Goal: Find specific page/section: Find specific page/section

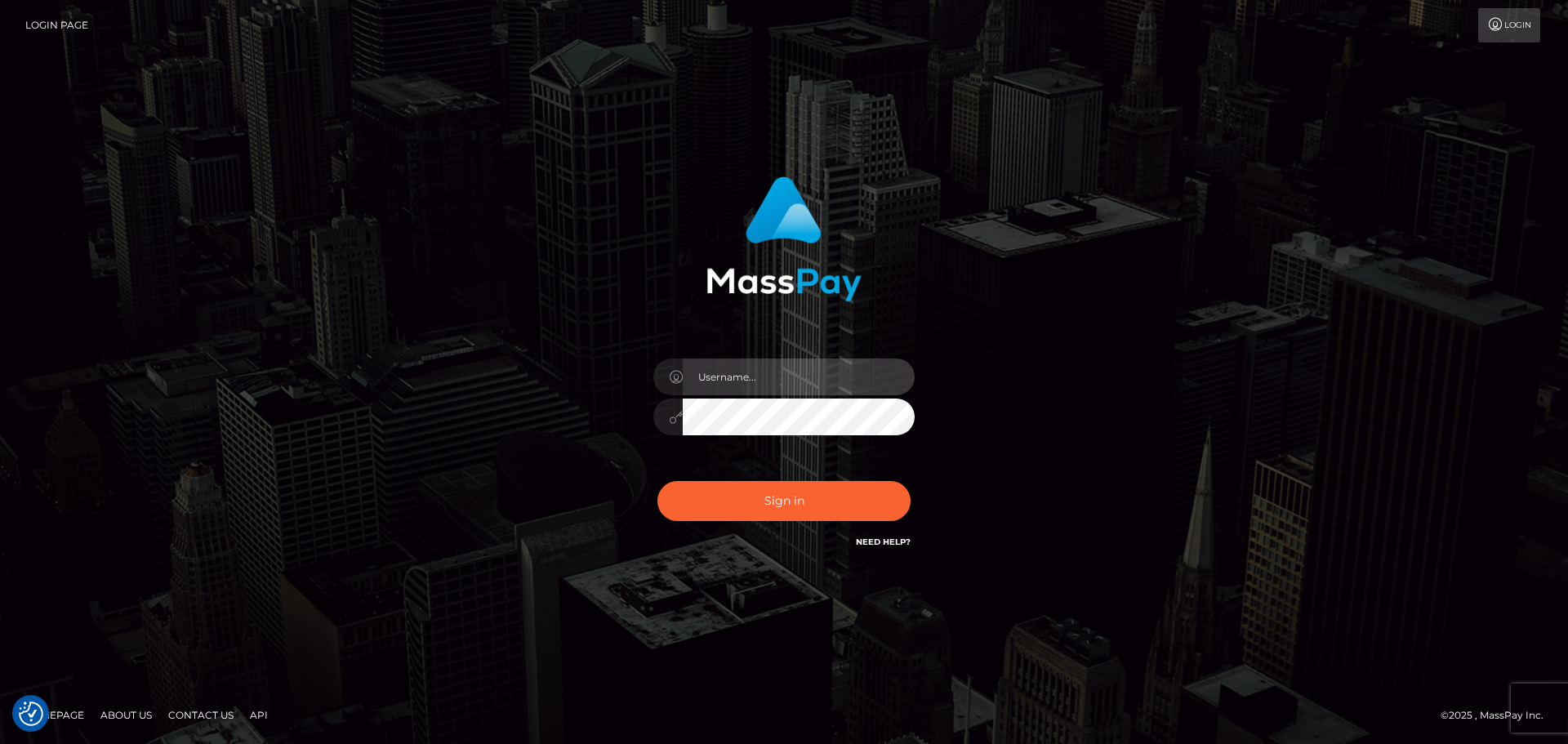
click at [736, 365] on input "text" at bounding box center [799, 376] width 232 height 36
type input "carly.throne"
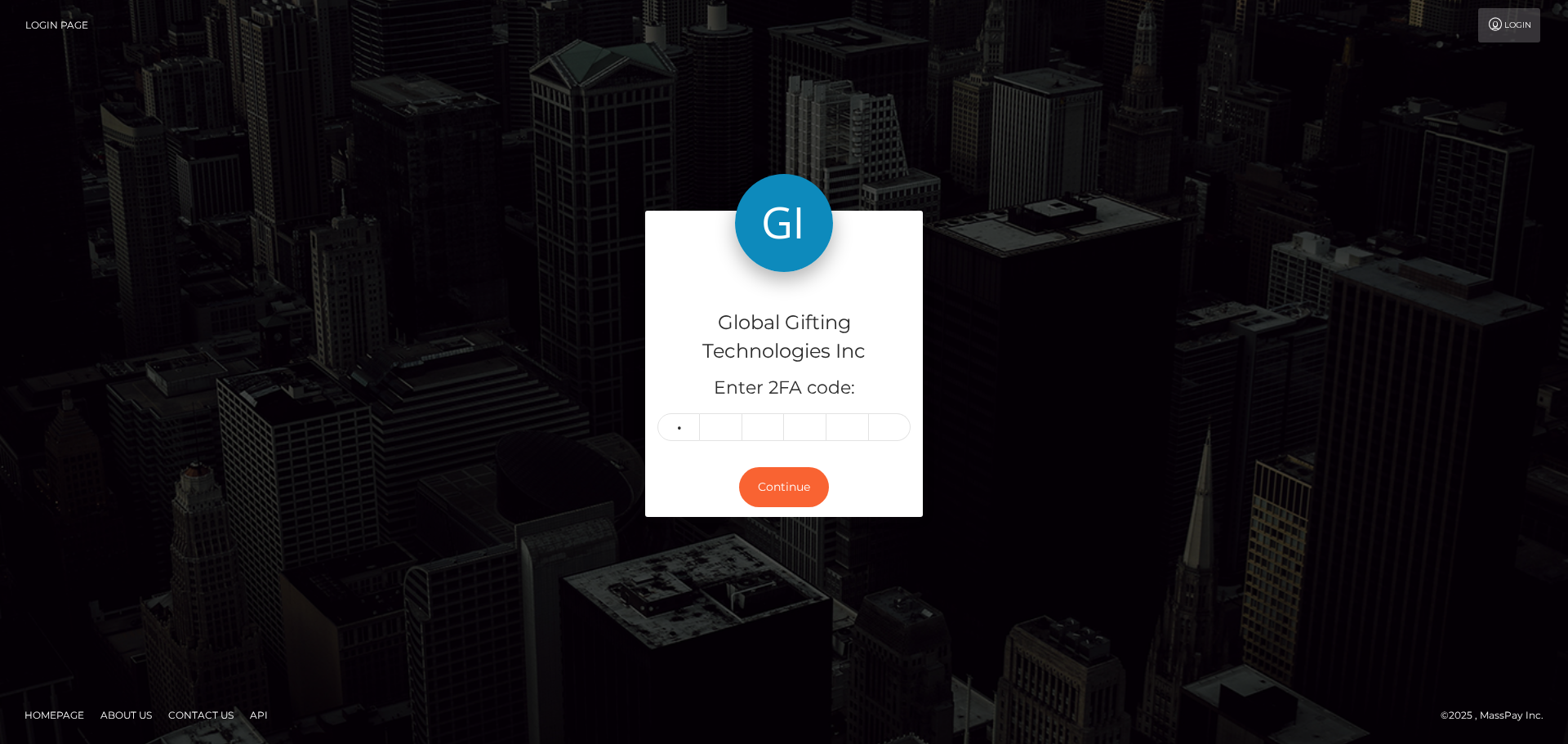
type input "7"
type input "3"
type input "2"
type input "9"
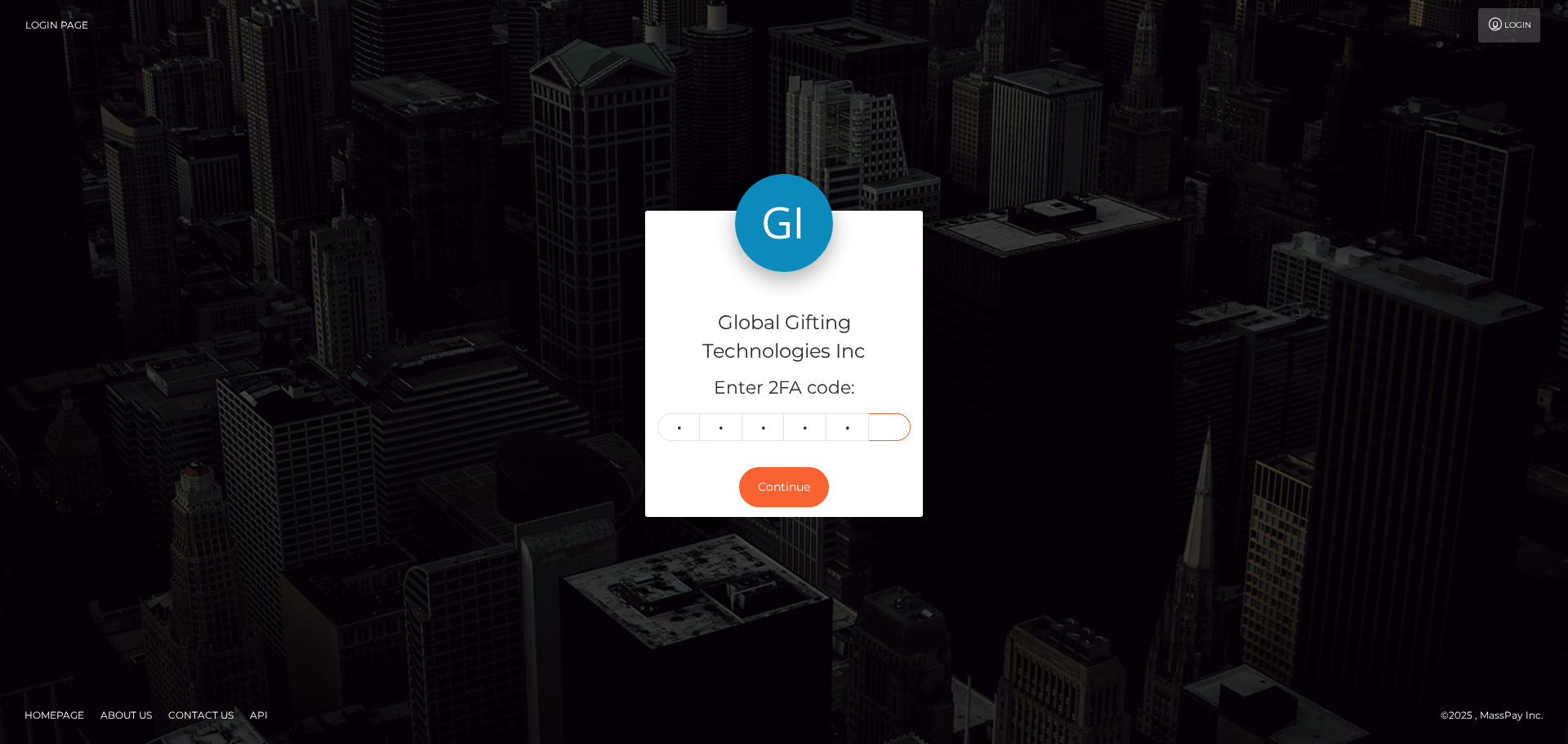
type input "1"
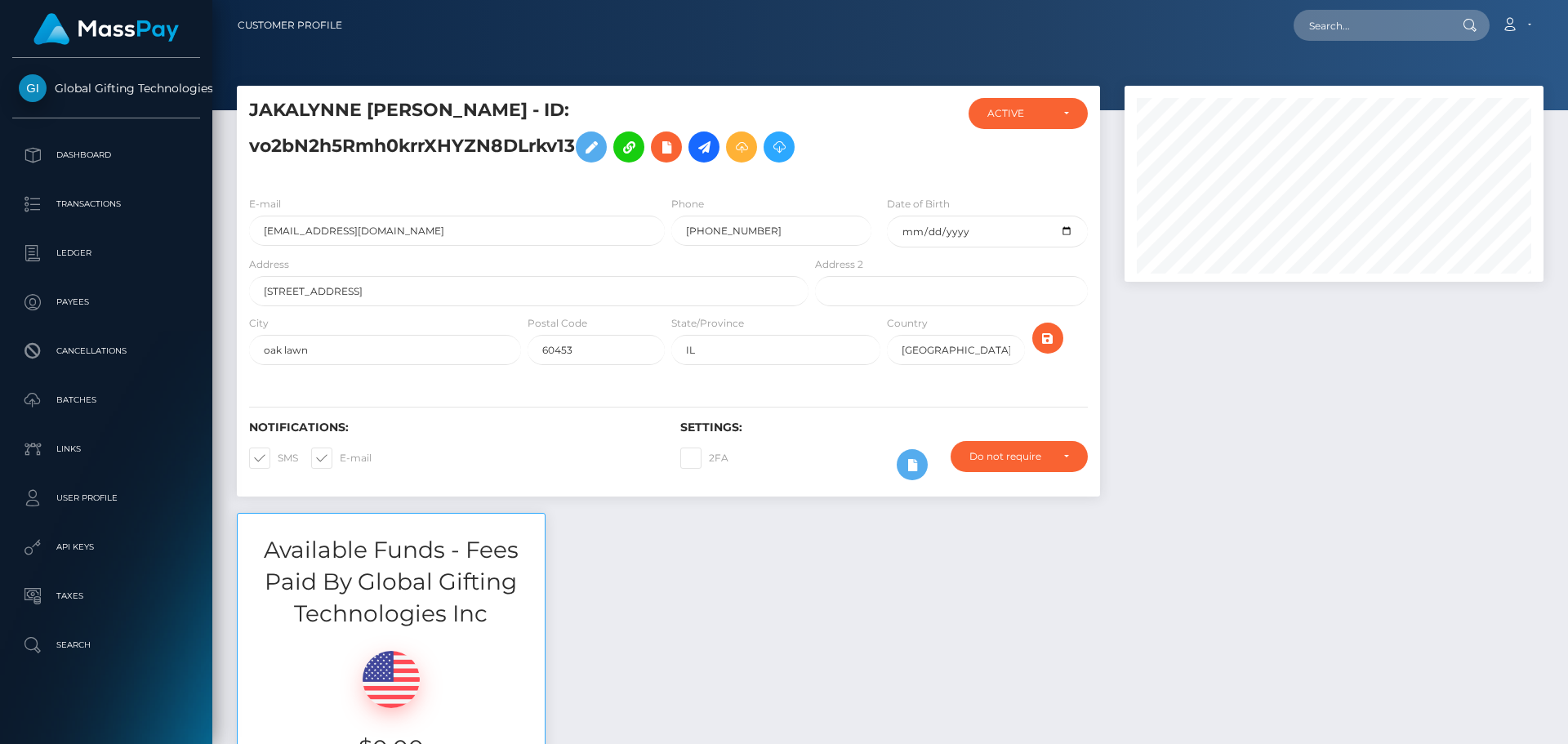
scroll to position [196, 419]
click at [1282, 316] on div at bounding box center [1334, 299] width 444 height 427
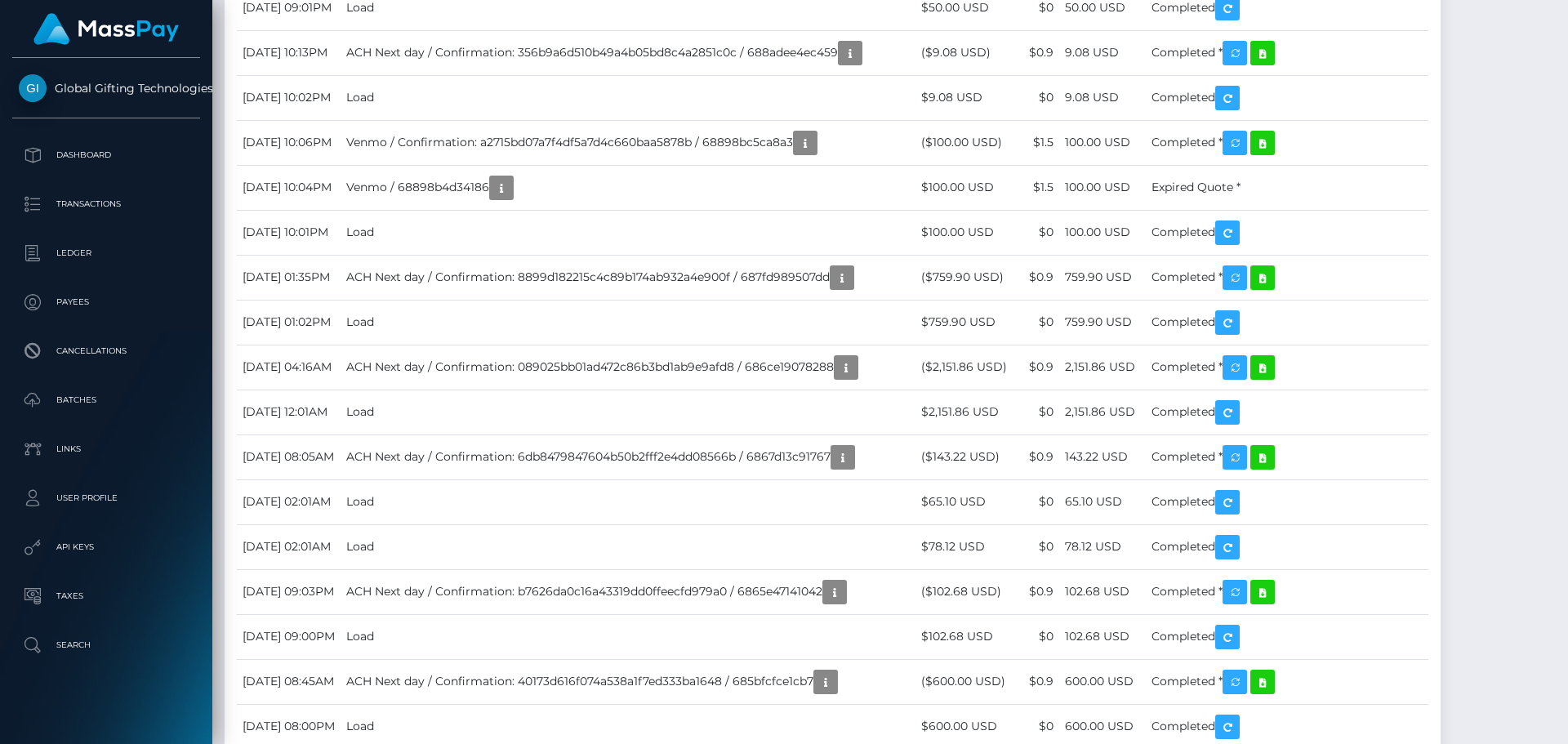
scroll to position [3755, 0]
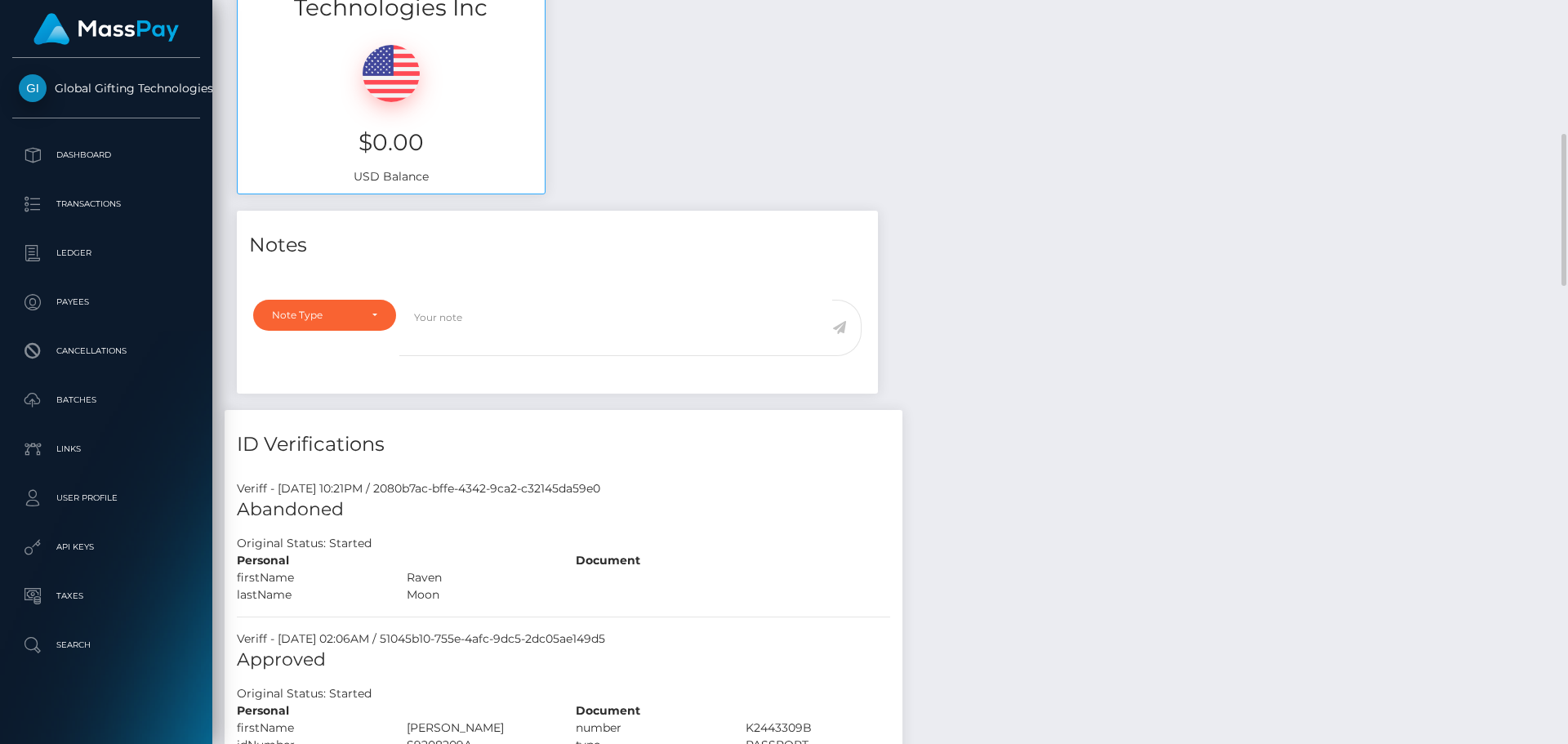
scroll to position [1224, 0]
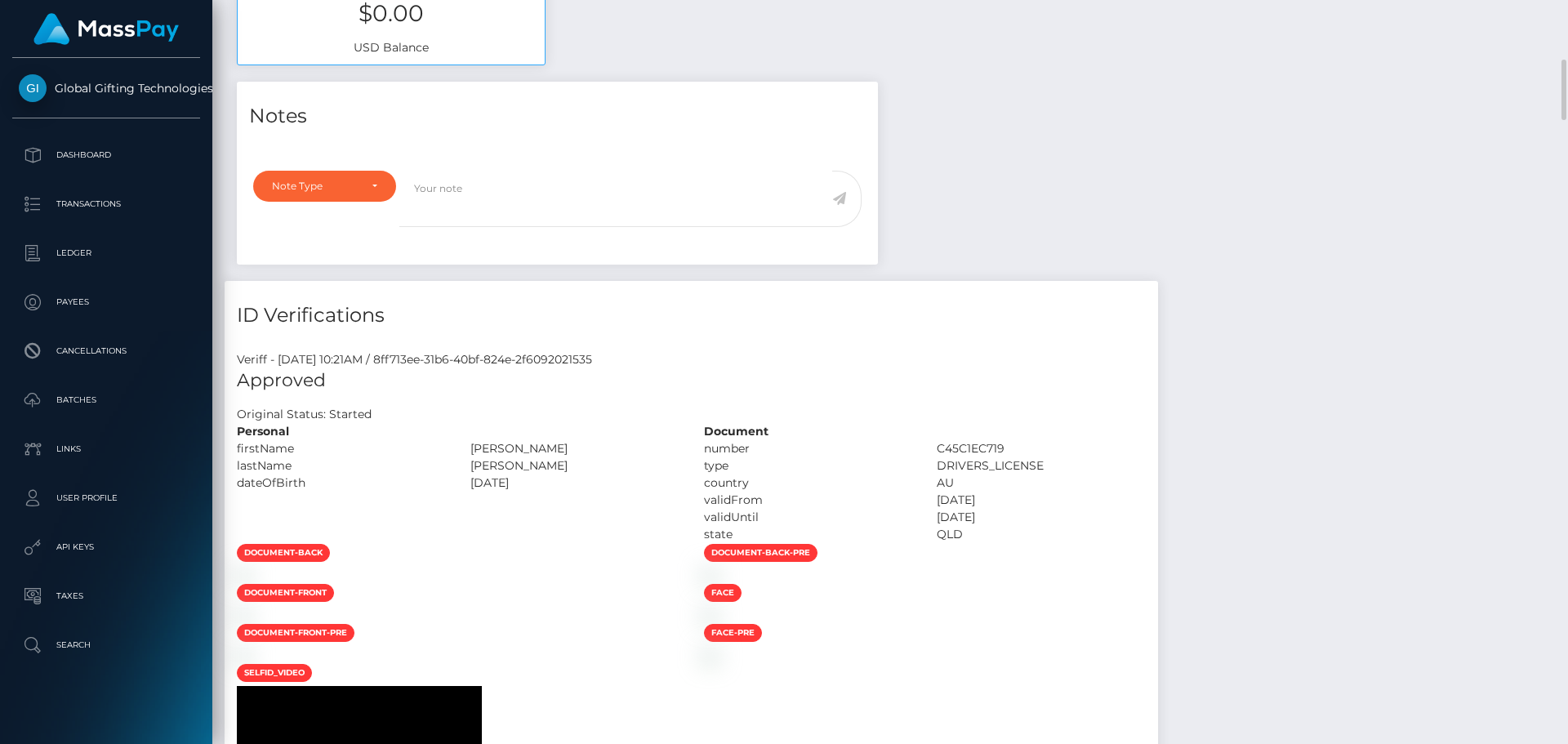
scroll to position [653, 0]
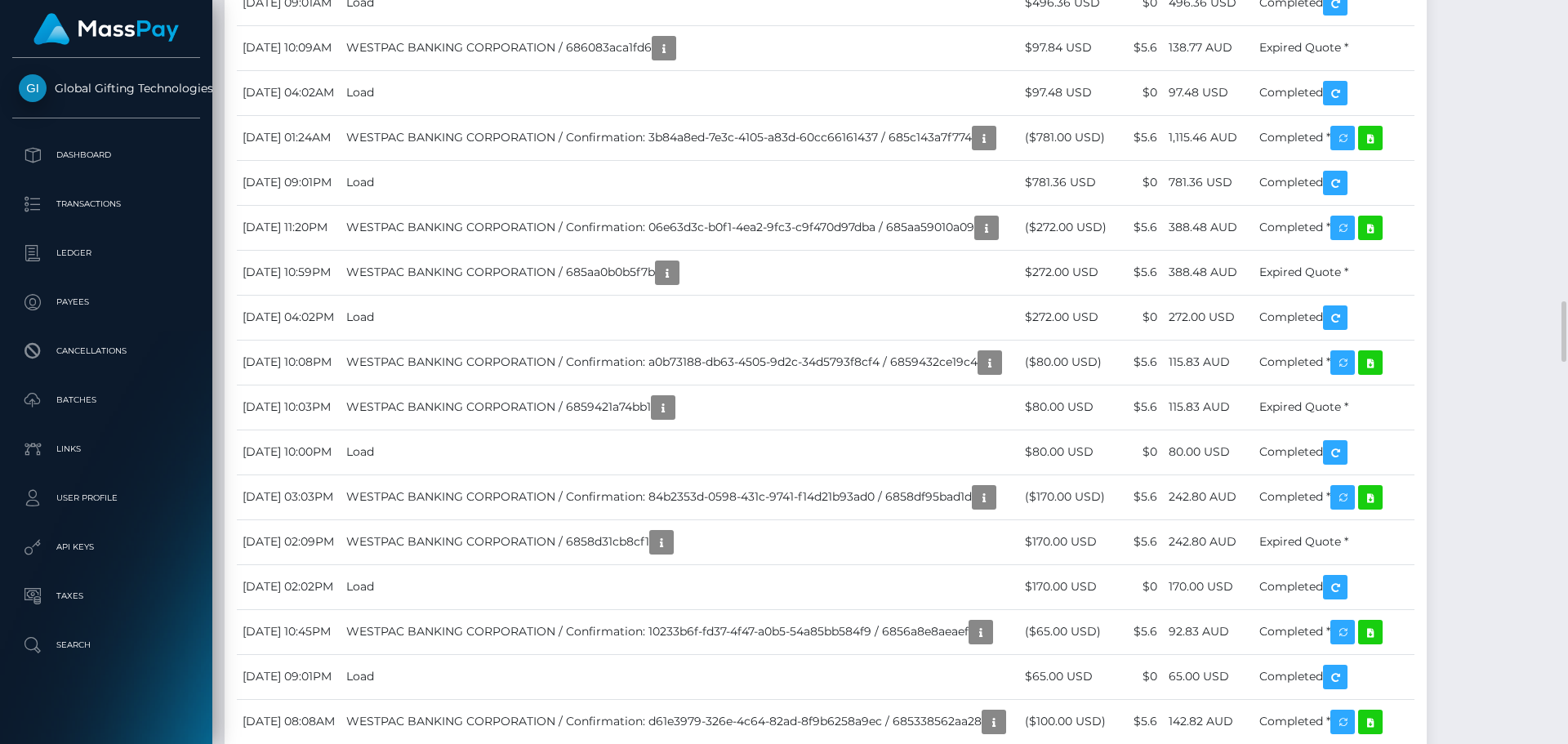
scroll to position [3918, 0]
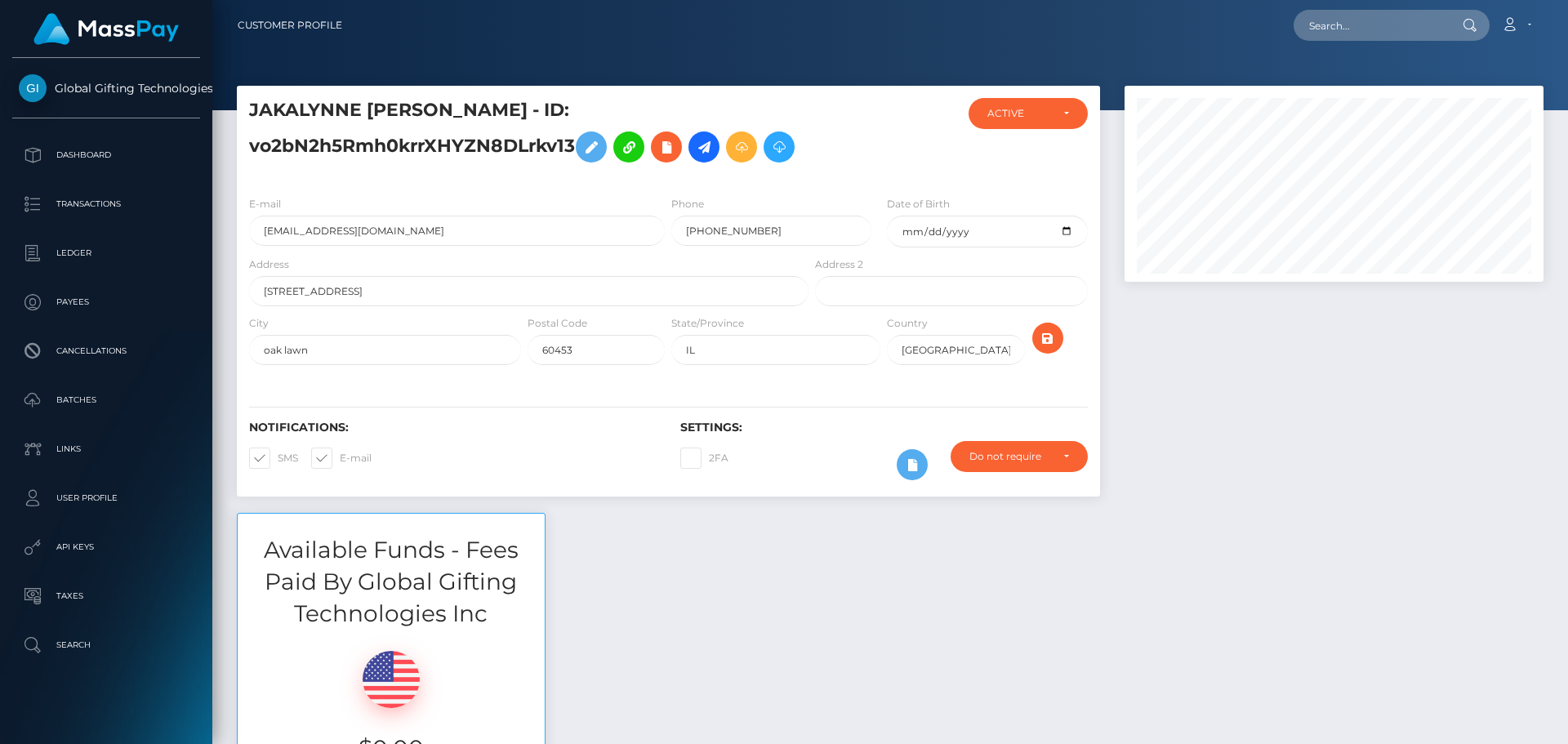
scroll to position [196, 419]
